Goal: Browse casually

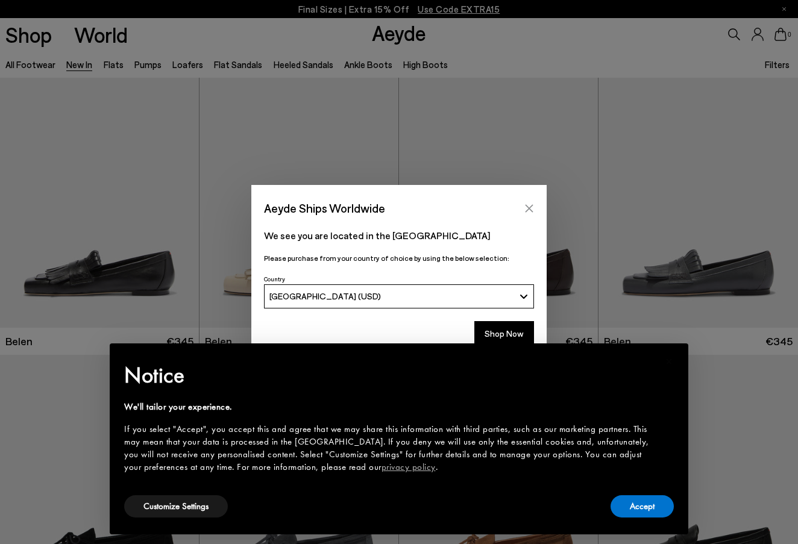
click at [529, 211] on icon "Close" at bounding box center [529, 209] width 10 height 10
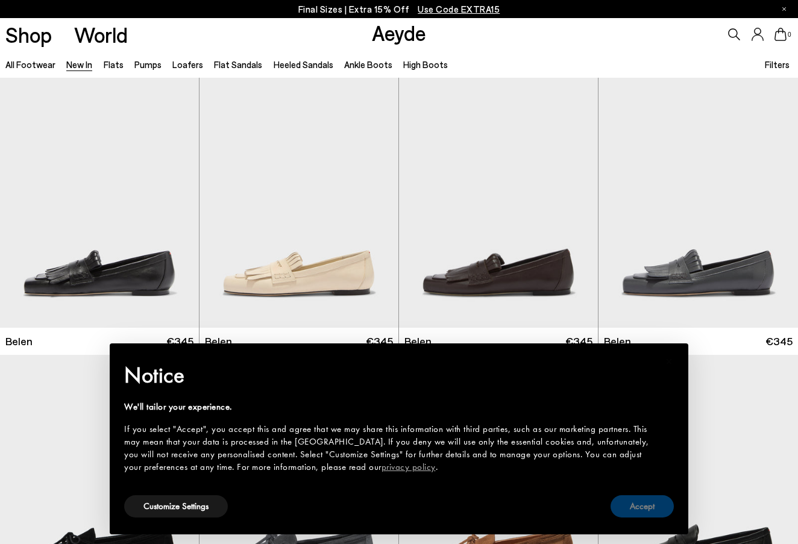
click at [630, 502] on button "Accept" at bounding box center [641, 506] width 63 height 22
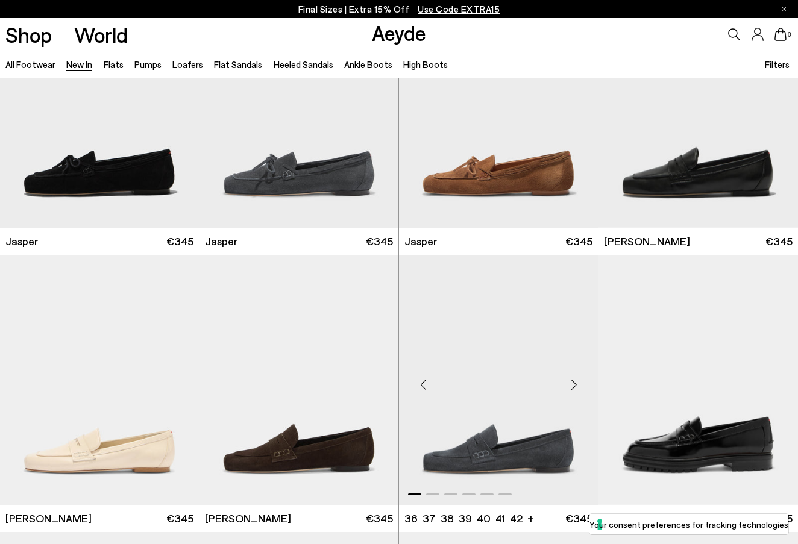
scroll to position [396, 0]
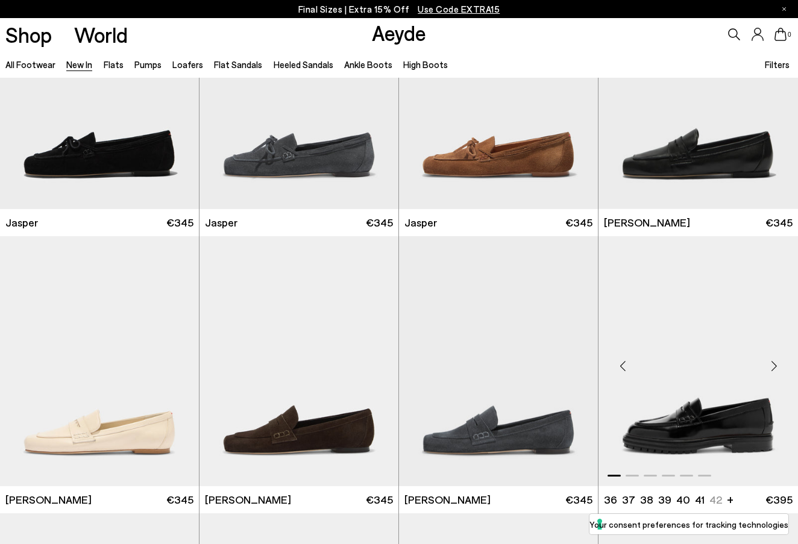
click at [771, 370] on div "Next slide" at bounding box center [774, 366] width 36 height 36
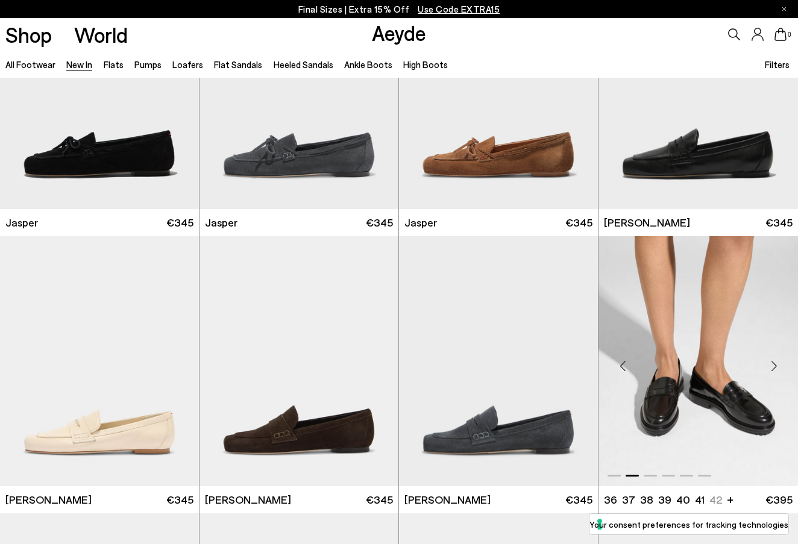
click at [771, 370] on div "Next slide" at bounding box center [774, 366] width 36 height 36
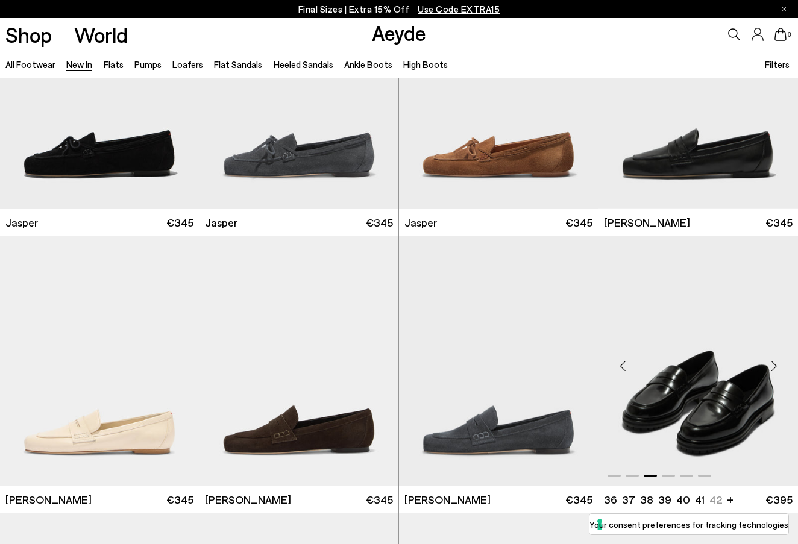
click at [771, 370] on div "Next slide" at bounding box center [774, 366] width 36 height 36
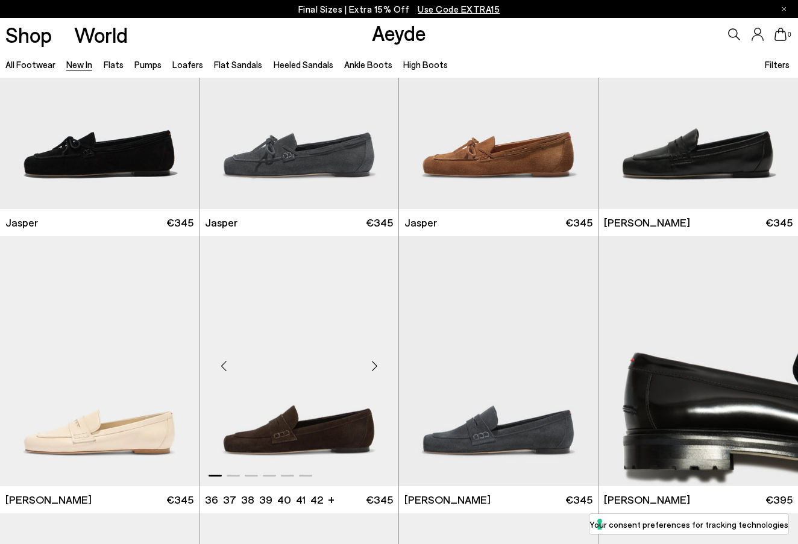
click at [375, 370] on div "Next slide" at bounding box center [374, 366] width 36 height 36
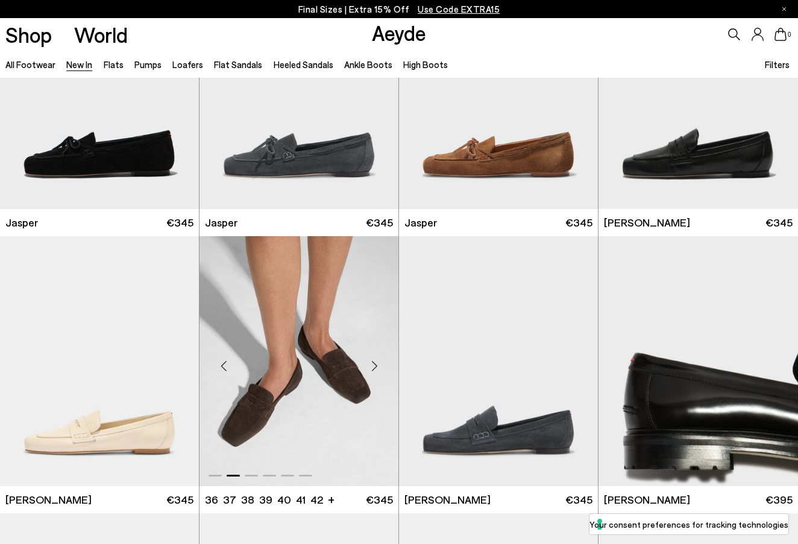
click at [375, 370] on div "Next slide" at bounding box center [374, 366] width 36 height 36
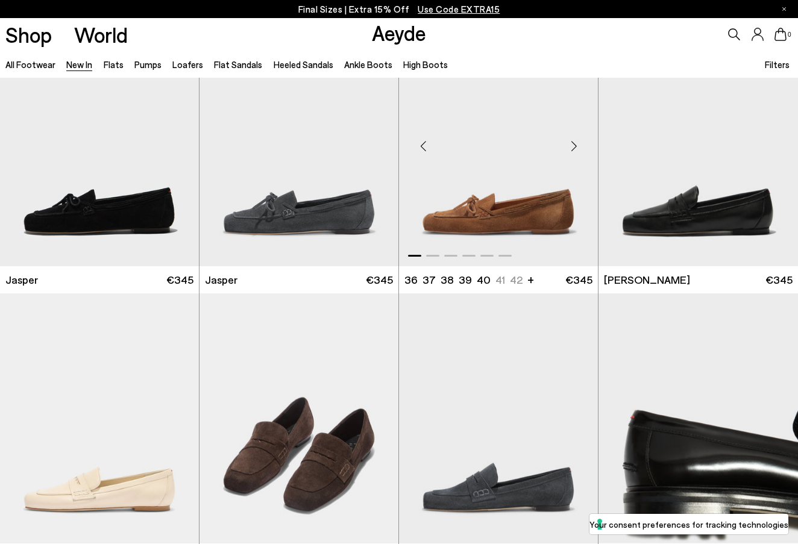
scroll to position [310, 0]
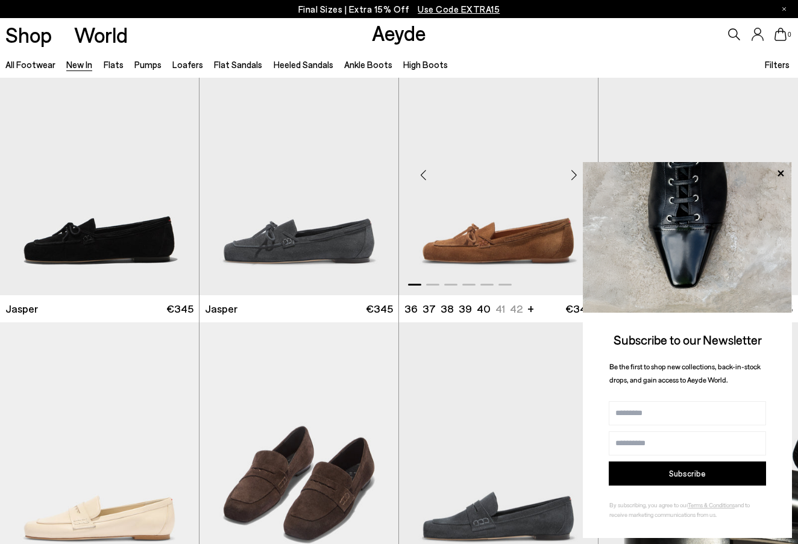
click at [575, 180] on div "Next slide" at bounding box center [574, 175] width 36 height 36
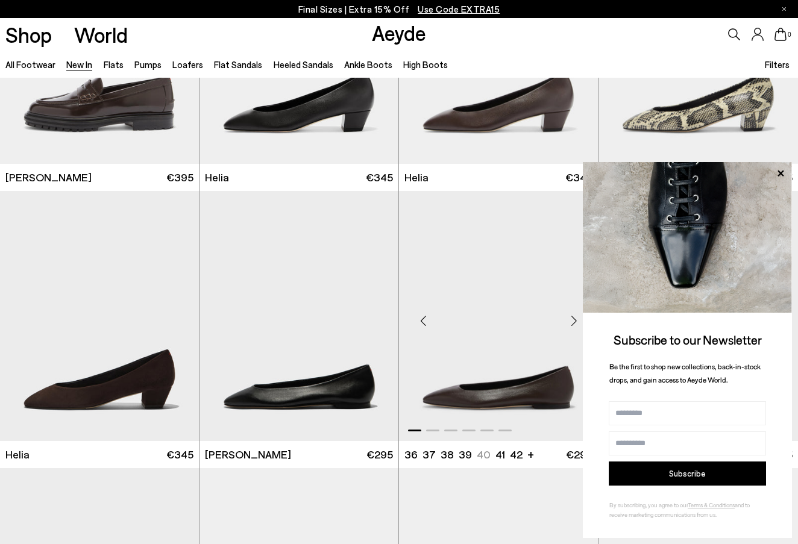
scroll to position [897, 0]
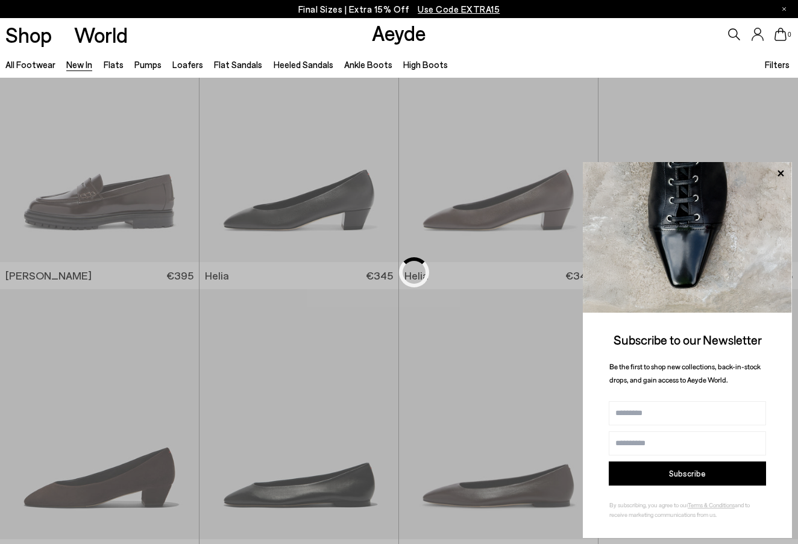
scroll to position [249, 0]
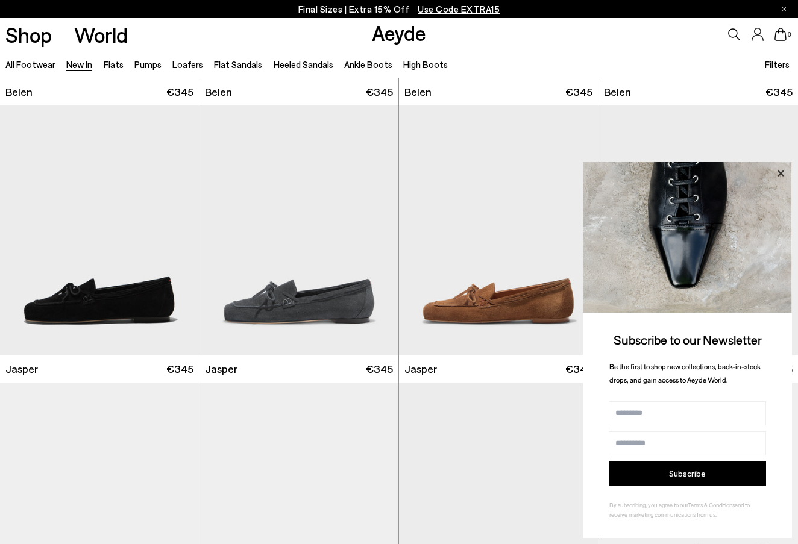
click at [778, 175] on icon at bounding box center [780, 174] width 16 height 16
